Goal: Task Accomplishment & Management: Manage account settings

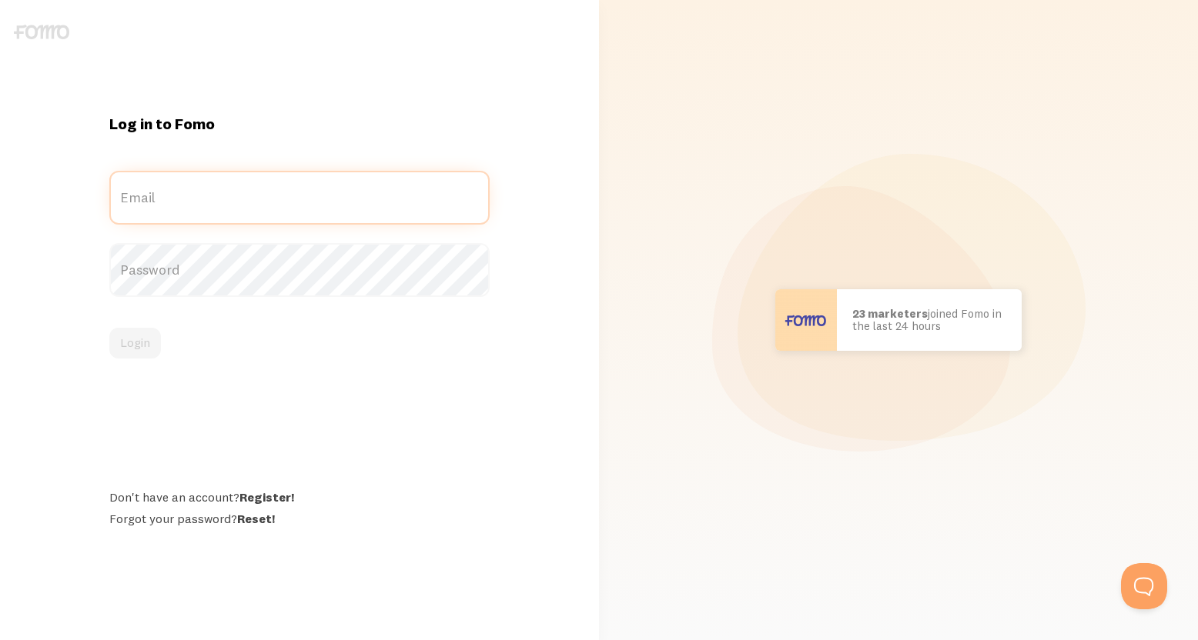
type input "[EMAIL_ADDRESS][DOMAIN_NAME]"
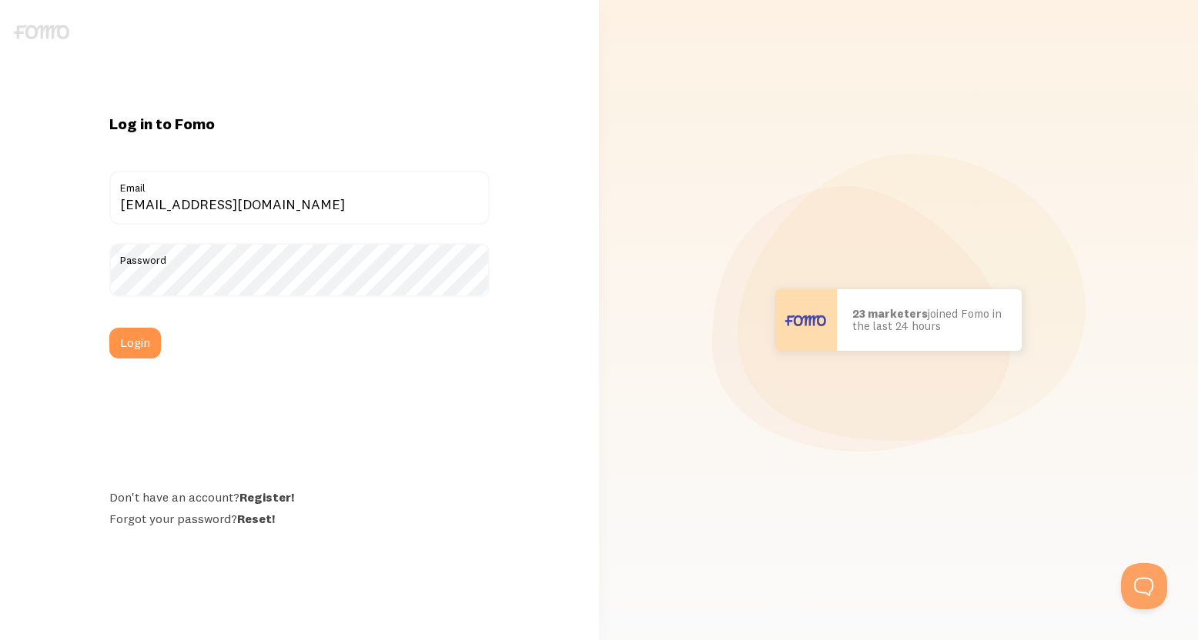
click at [179, 269] on label "Password" at bounding box center [299, 256] width 381 height 26
click at [143, 343] on button "Login" at bounding box center [135, 343] width 52 height 31
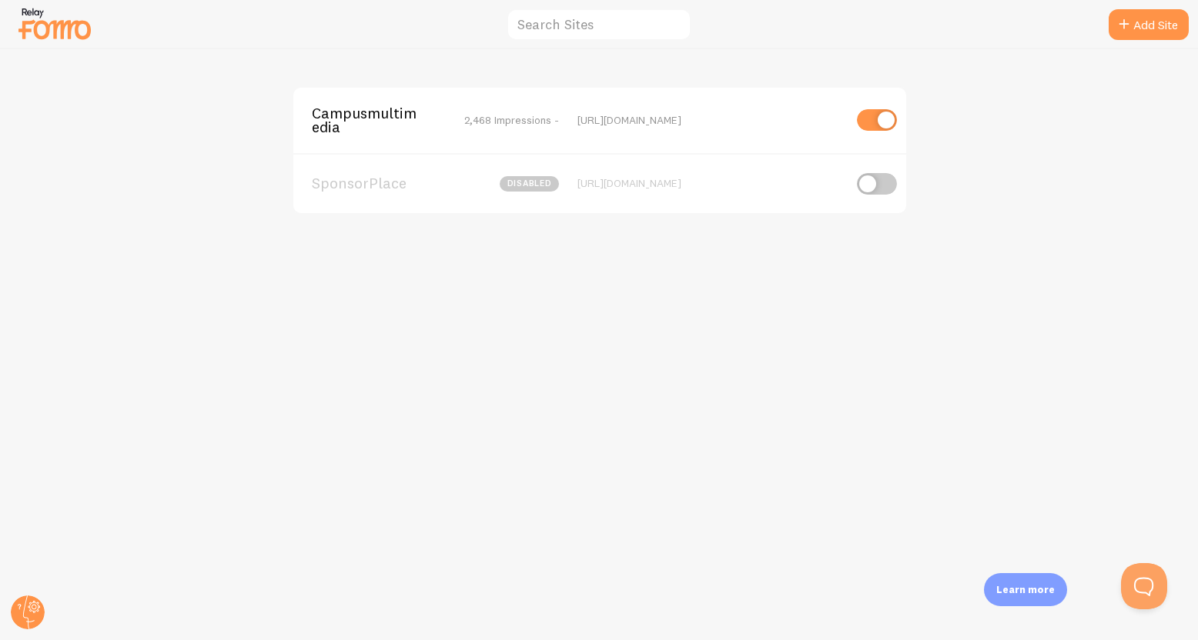
click at [383, 114] on span "Campusmultimedia" at bounding box center [374, 120] width 124 height 28
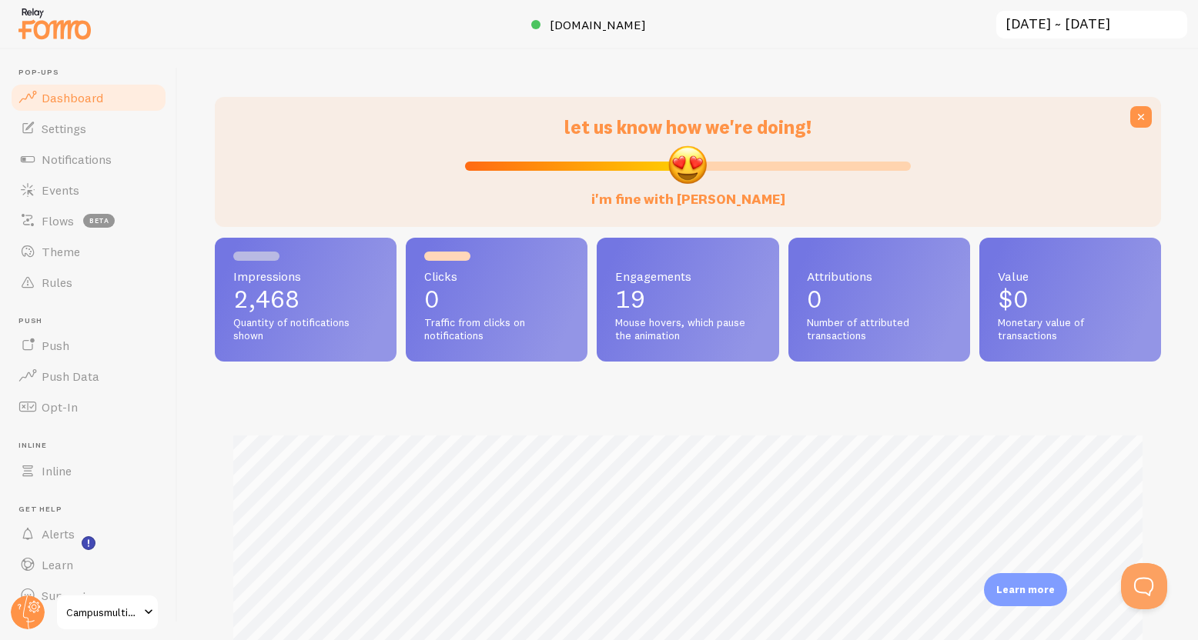
scroll to position [26, 0]
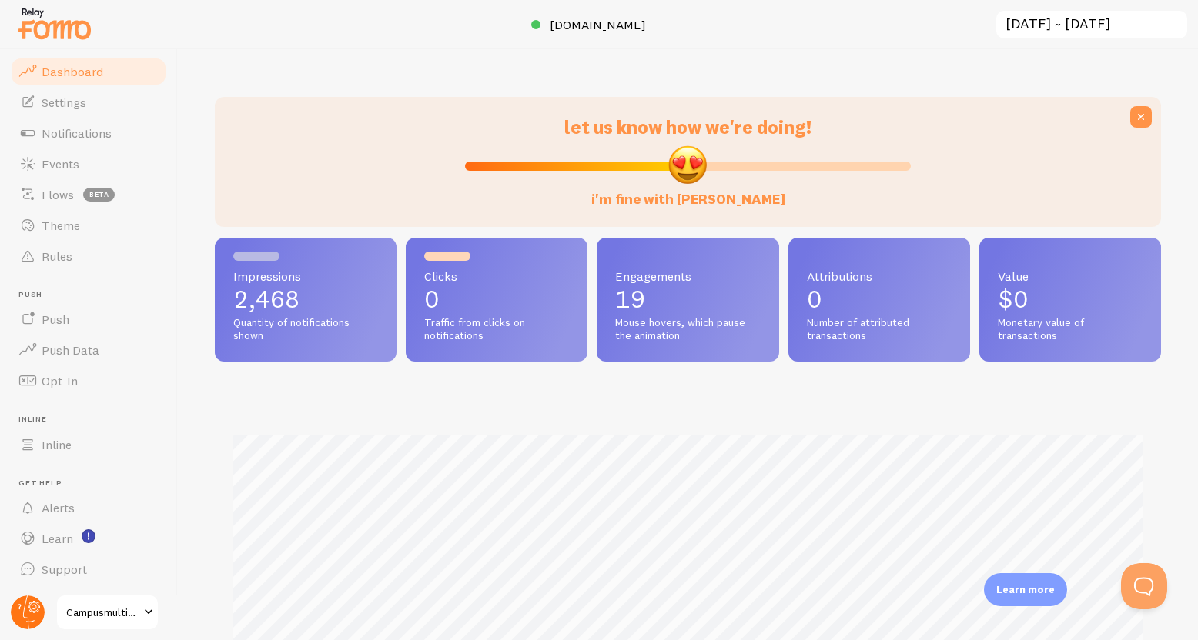
click at [24, 618] on circle at bounding box center [28, 613] width 34 height 34
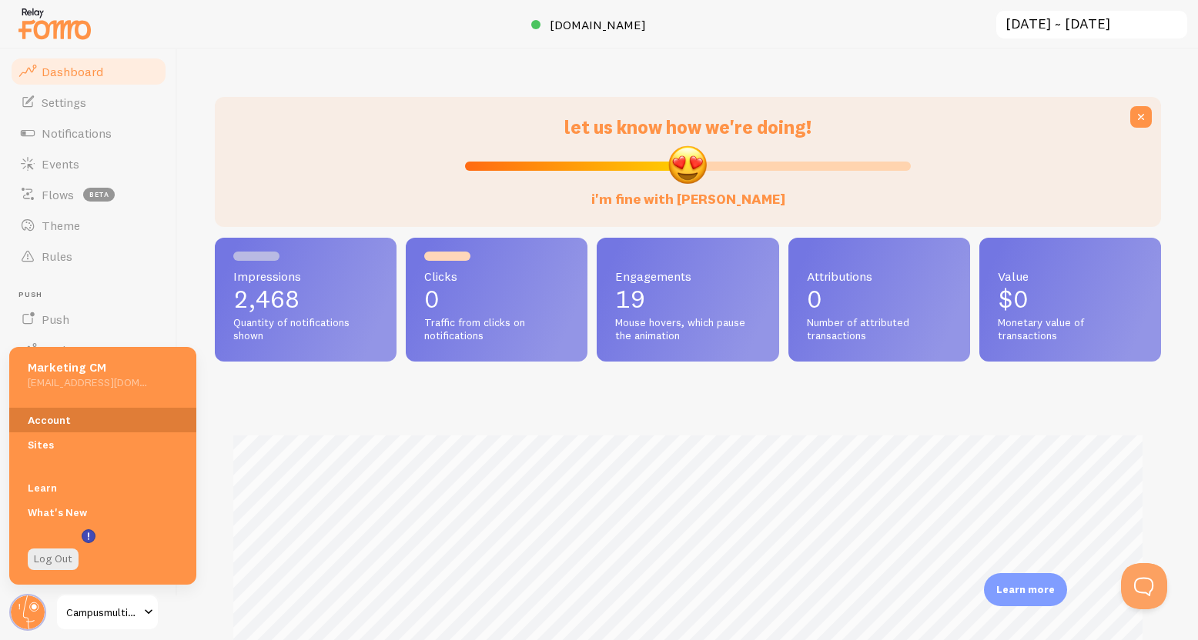
click at [57, 416] on link "Account" at bounding box center [102, 420] width 187 height 25
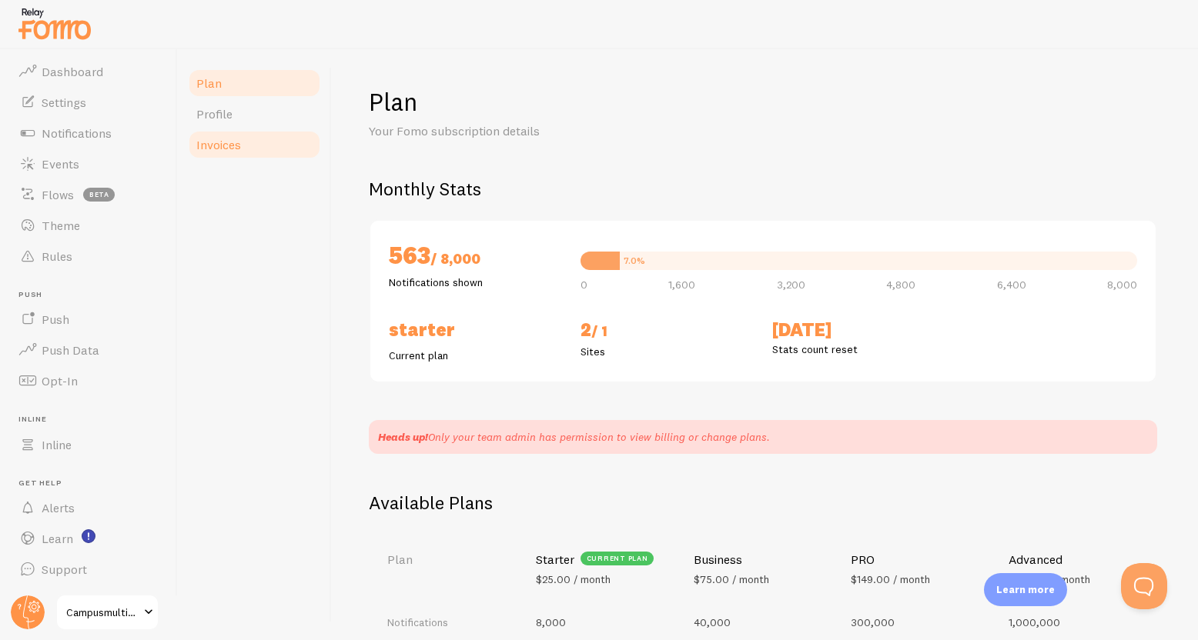
click at [242, 144] on link "Invoices" at bounding box center [254, 144] width 135 height 31
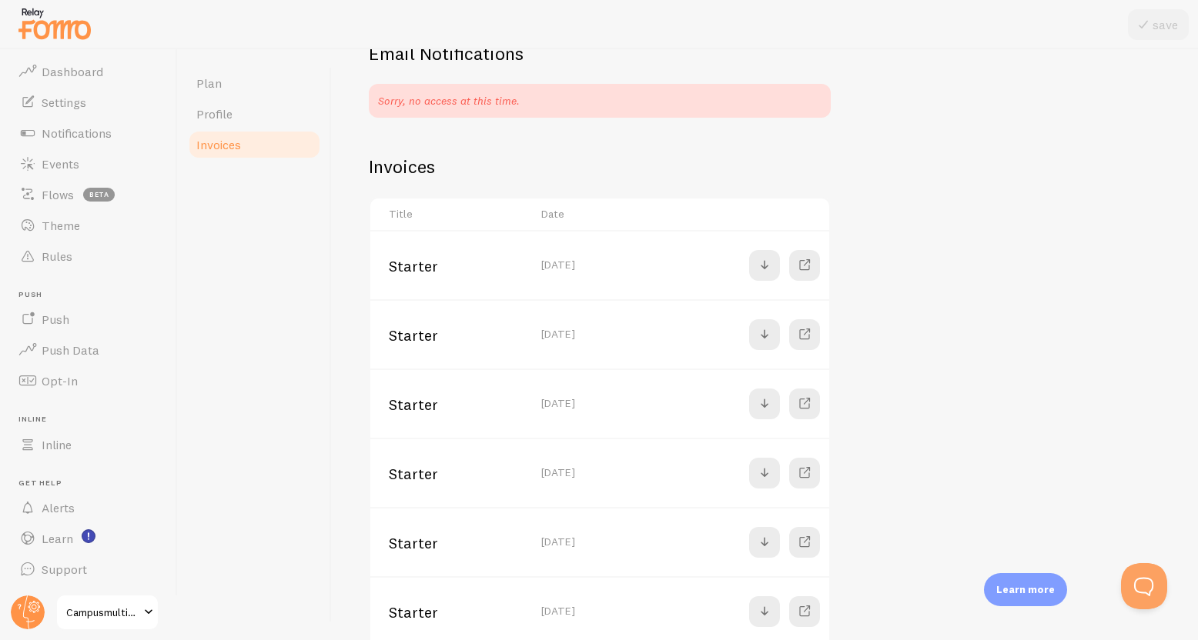
scroll to position [136, 0]
click at [809, 266] on span at bounding box center [804, 265] width 18 height 18
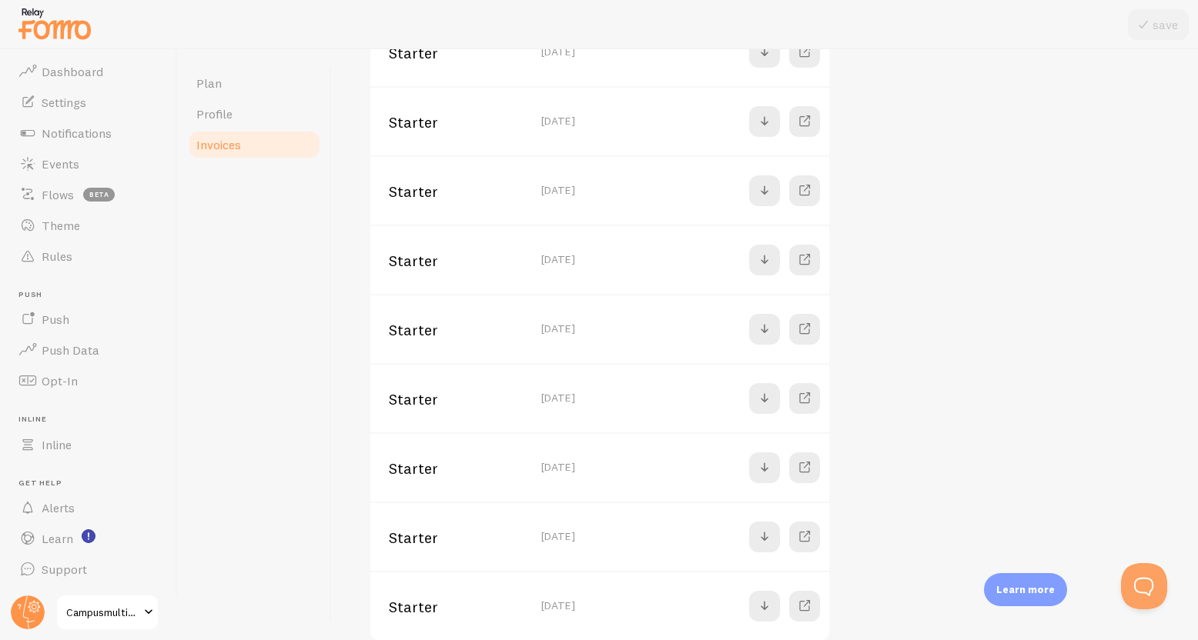
scroll to position [1463, 0]
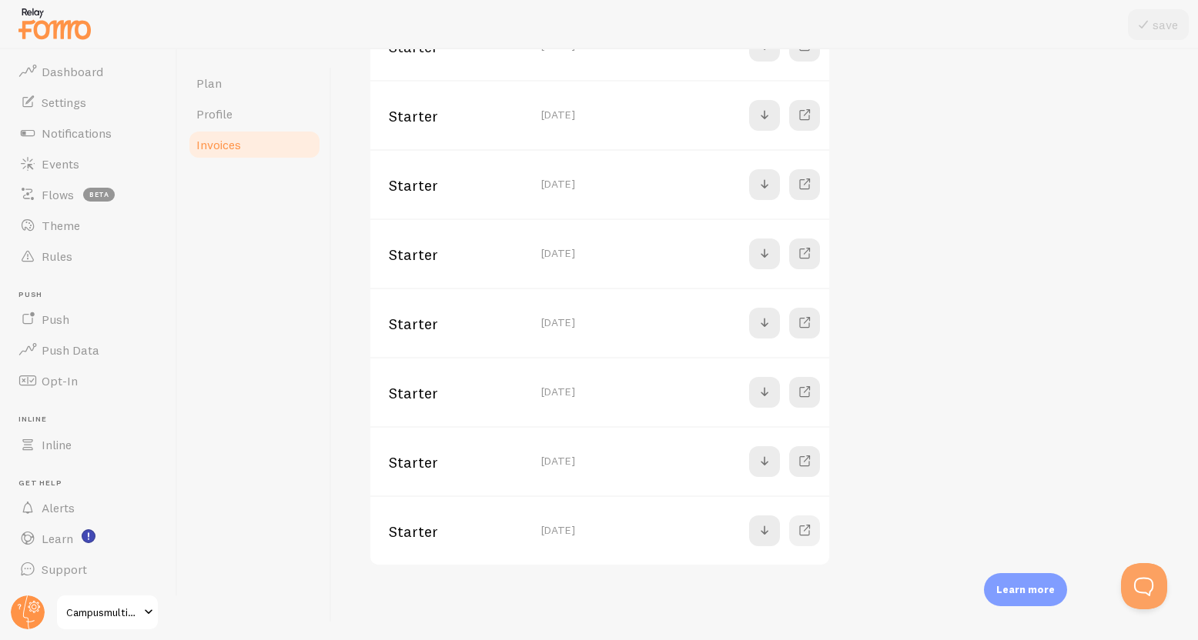
click at [804, 534] on span at bounding box center [804, 531] width 18 height 18
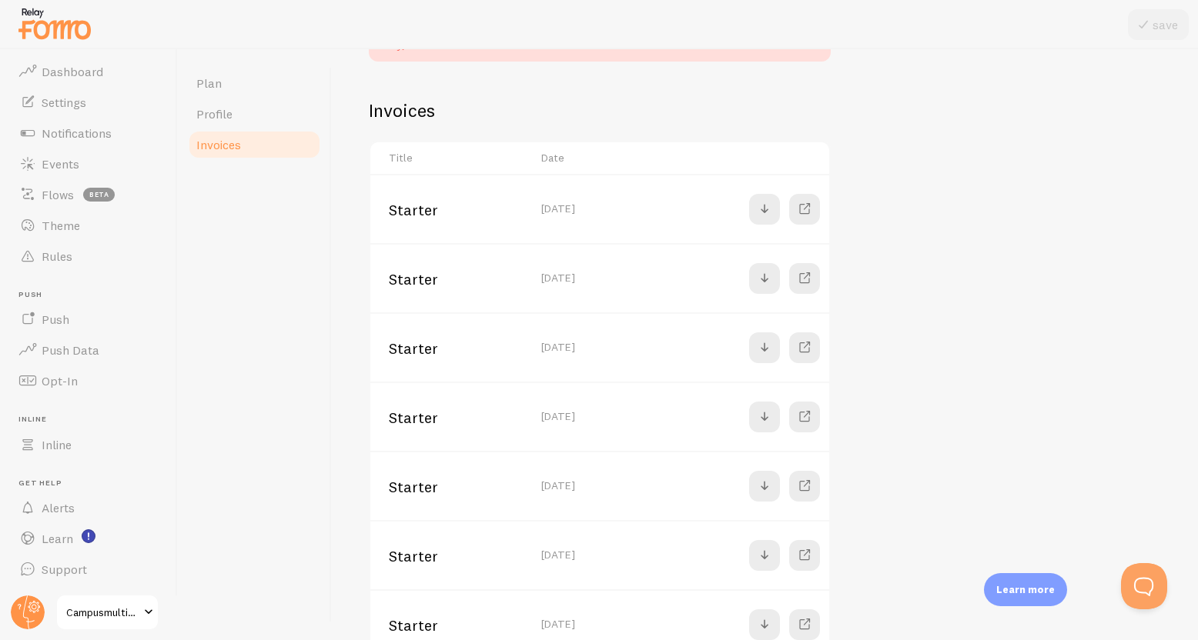
scroll to position [0, 0]
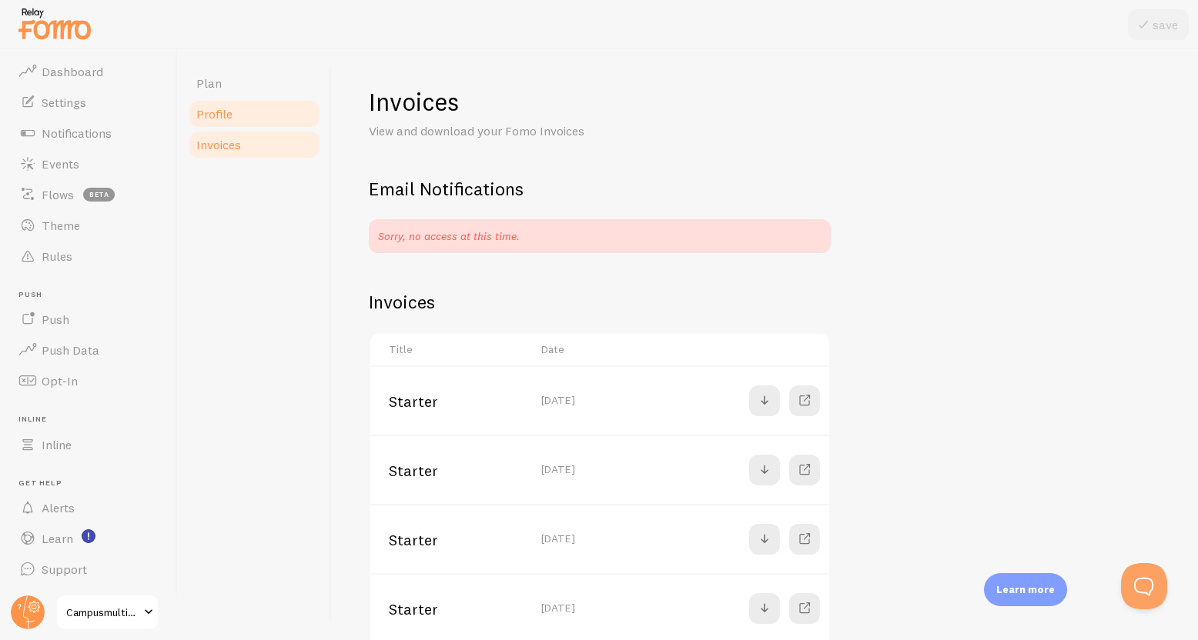
click at [219, 117] on span "Profile" at bounding box center [214, 113] width 36 height 15
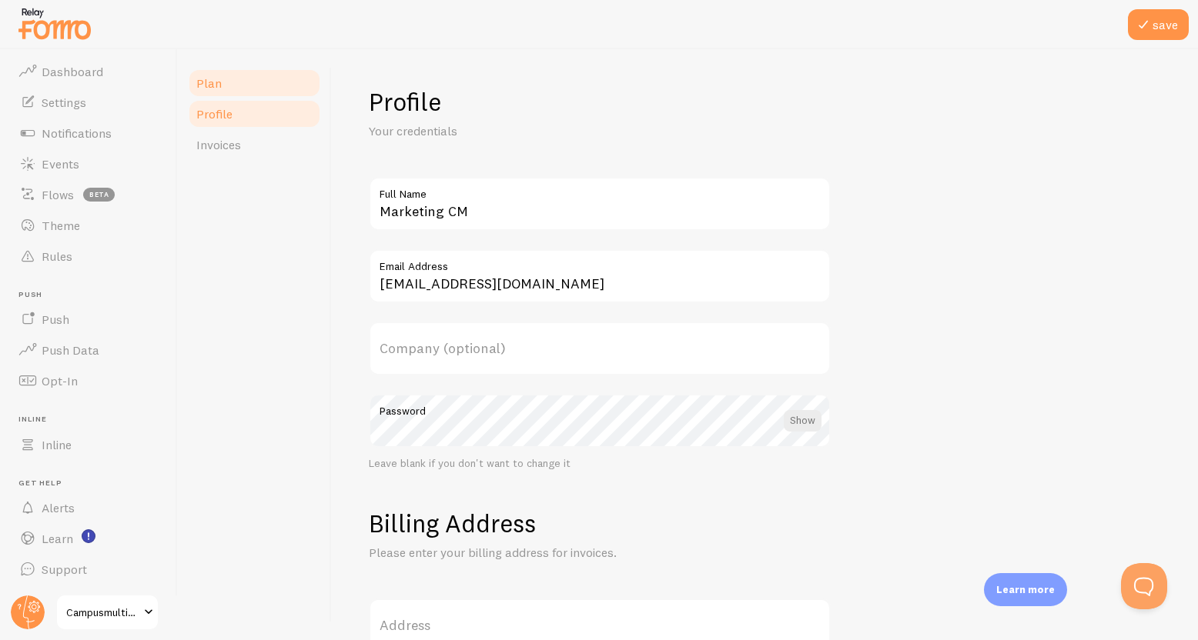
click at [199, 75] on span "Plan" at bounding box center [208, 82] width 25 height 15
